Goal: Task Accomplishment & Management: Manage account settings

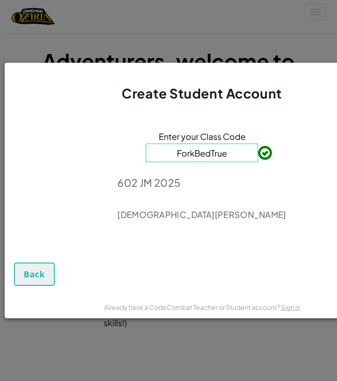
scroll to position [0, 62]
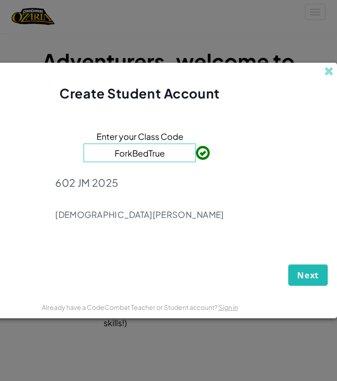
click at [303, 275] on span "Next" at bounding box center [308, 274] width 22 height 11
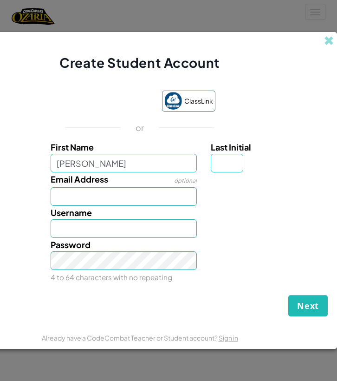
type input "Astrid"
click at [226, 162] on input "Last Initial" at bounding box center [227, 163] width 33 height 19
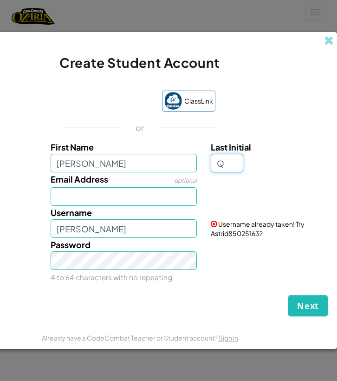
type input "Q"
type input "AstridQ"
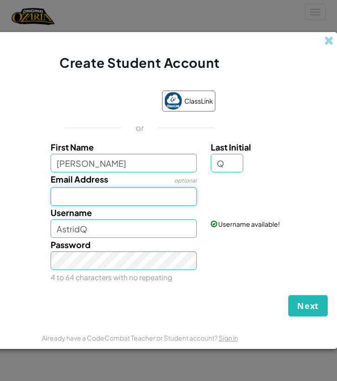
paste input "astrid.quintero060@educacionbogota.edu.co"
type input "astrid.quintero060@educacionbogota.edu.co"
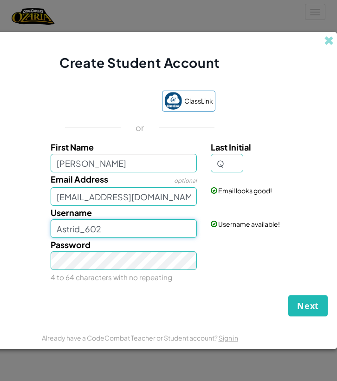
type input "Astrid_602"
click at [300, 295] on button "Next" at bounding box center [307, 305] width 39 height 21
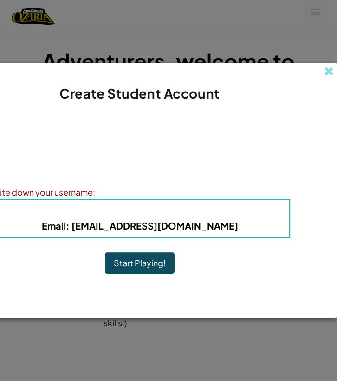
click at [159, 262] on button "Start Playing!" at bounding box center [140, 262] width 70 height 21
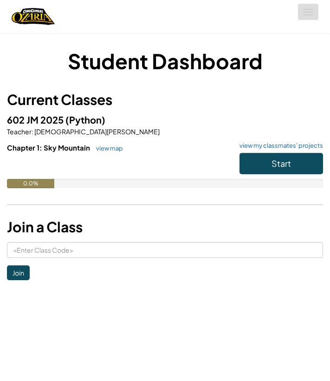
click at [302, 12] on button "Toggle navigation" at bounding box center [308, 12] width 20 height 16
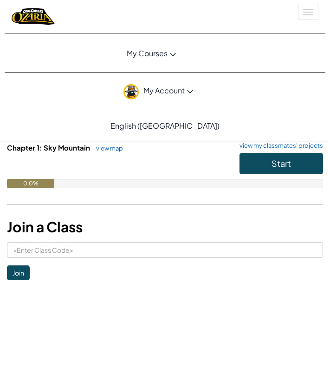
click at [182, 87] on span "My Account" at bounding box center [169, 90] width 50 height 10
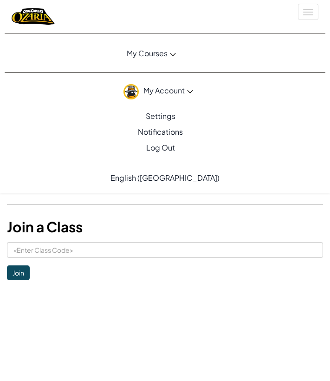
click at [171, 146] on link "Log Out" at bounding box center [158, 148] width 307 height 16
